Goal: Information Seeking & Learning: Learn about a topic

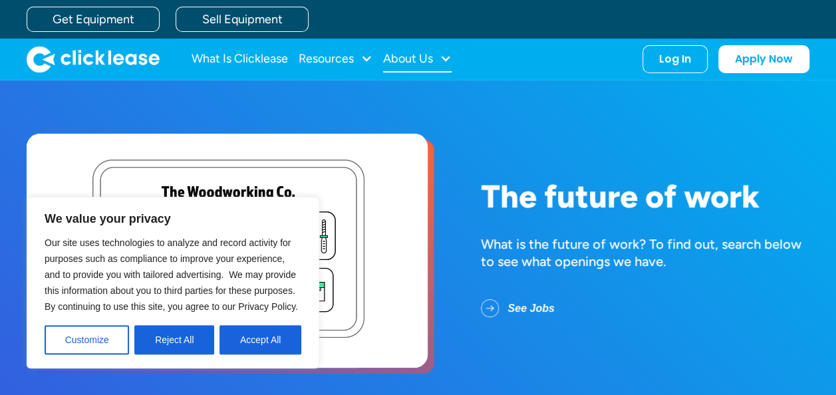
click at [416, 59] on div "About Us" at bounding box center [408, 59] width 50 height 0
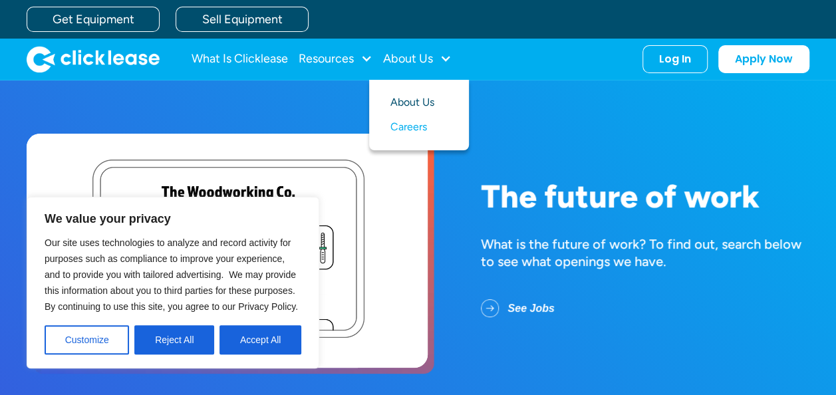
click at [415, 98] on link "About Us" at bounding box center [418, 102] width 57 height 25
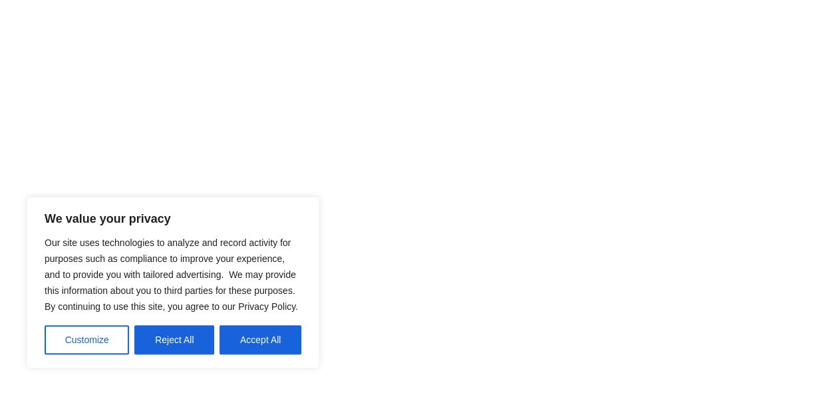
scroll to position [732, 0]
click at [174, 329] on button "Reject All" at bounding box center [174, 339] width 80 height 29
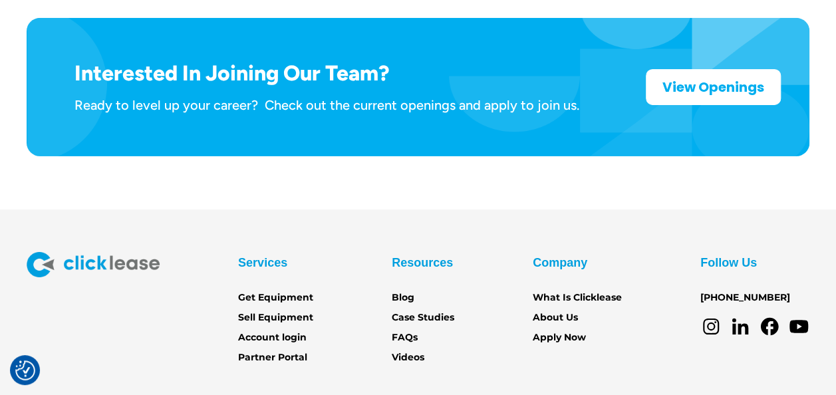
scroll to position [2190, 0]
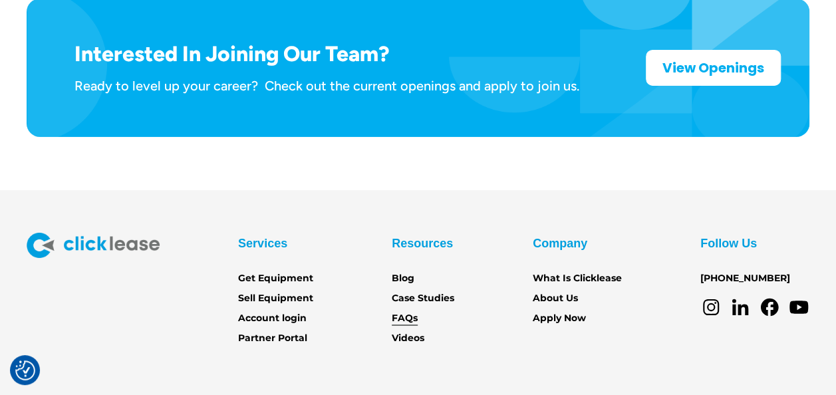
click at [412, 311] on link "FAQs" at bounding box center [405, 318] width 26 height 15
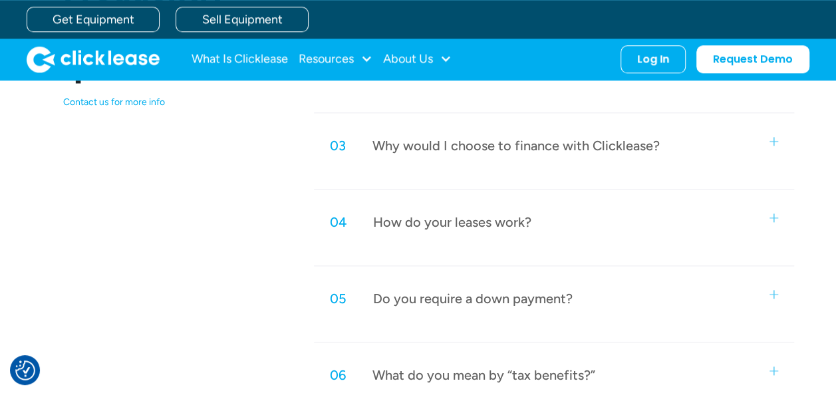
scroll to position [732, 0]
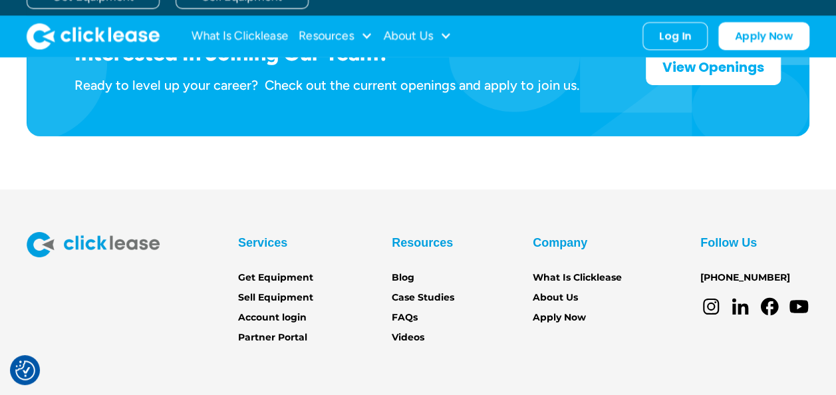
scroll to position [2190, 0]
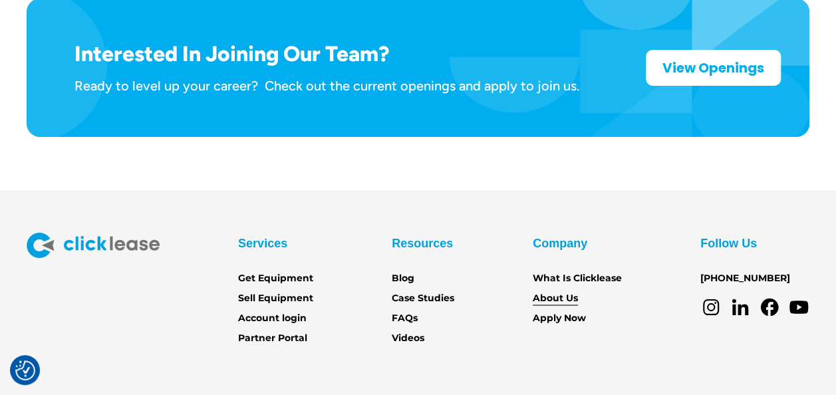
click at [547, 291] on link "About Us" at bounding box center [555, 298] width 45 height 15
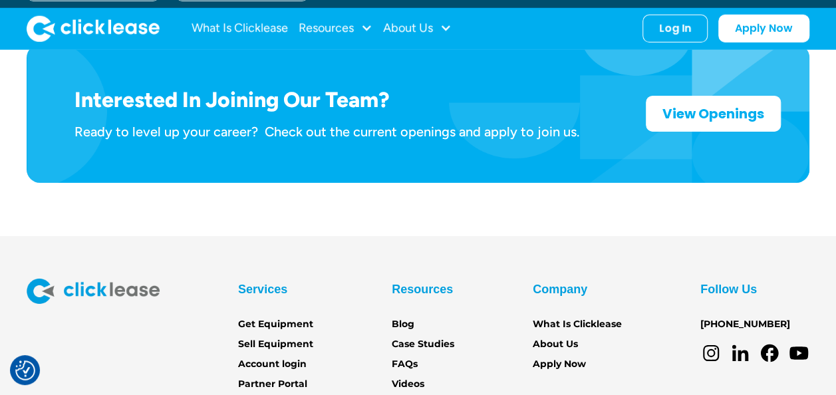
scroll to position [2124, 0]
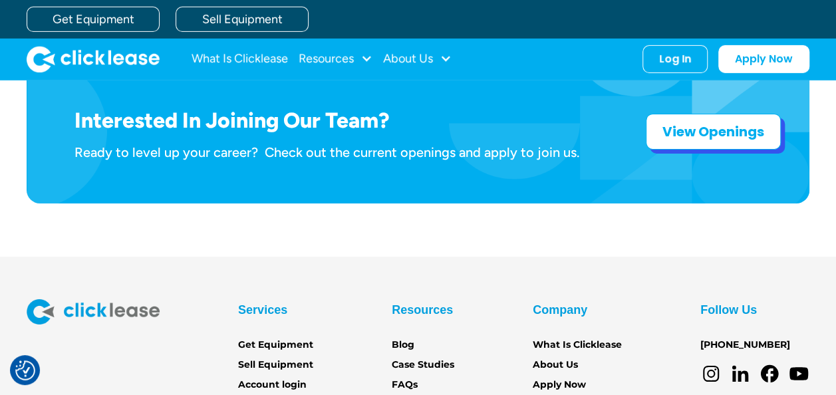
click at [704, 114] on link "View Openings" at bounding box center [713, 132] width 135 height 36
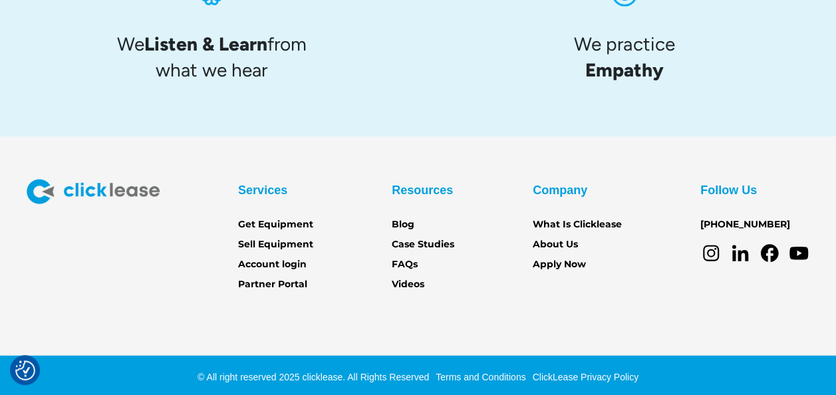
scroll to position [1465, 0]
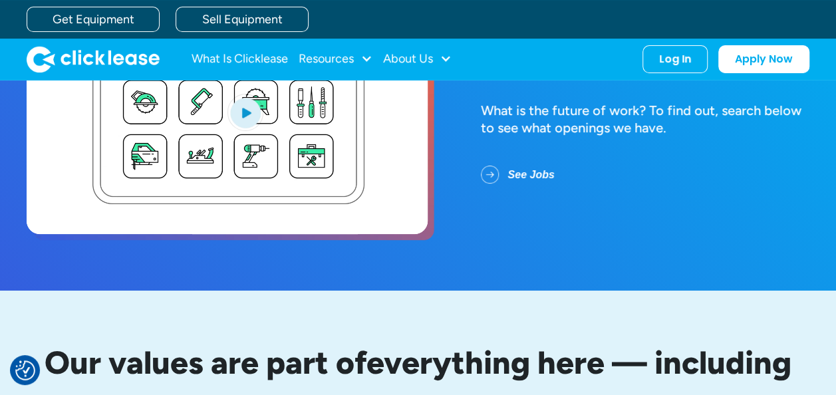
scroll to position [133, 0]
